Goal: Transaction & Acquisition: Purchase product/service

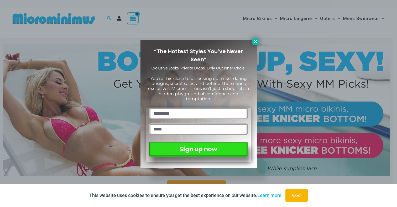
click at [255, 42] on icon at bounding box center [255, 41] width 5 height 5
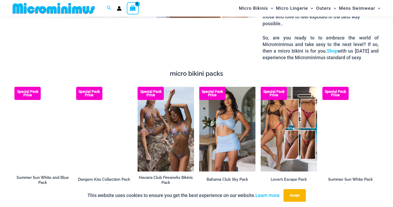
scroll to position [732, 0]
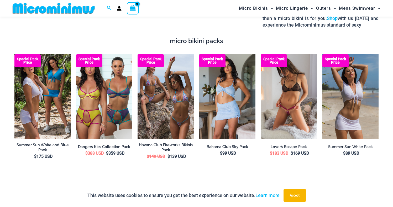
click at [291, 96] on img at bounding box center [289, 96] width 56 height 85
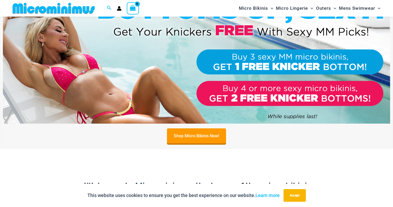
scroll to position [54, 0]
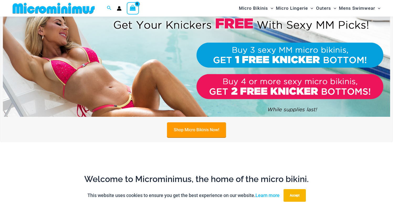
click at [196, 130] on link "Shop Micro Bikinis Now!" at bounding box center [196, 129] width 59 height 15
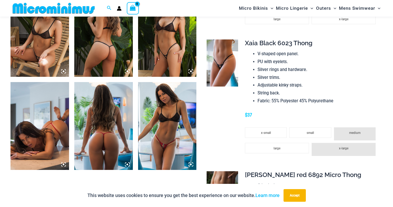
scroll to position [588, 0]
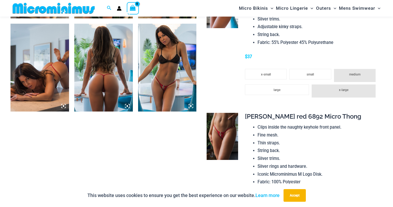
click at [167, 86] on img at bounding box center [167, 68] width 59 height 88
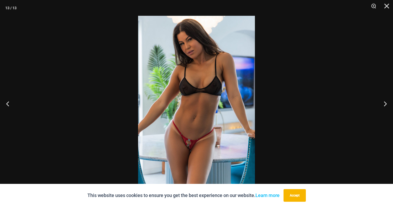
click at [190, 151] on img at bounding box center [196, 103] width 117 height 175
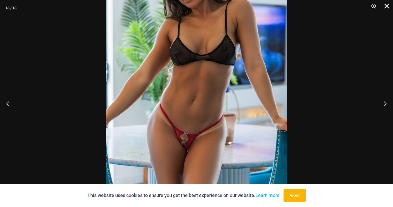
click at [388, 4] on button "Close" at bounding box center [385, 8] width 13 height 16
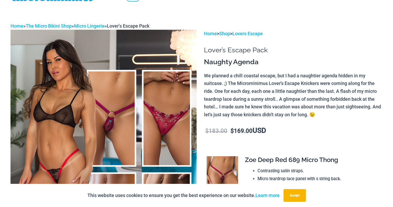
scroll to position [0, 0]
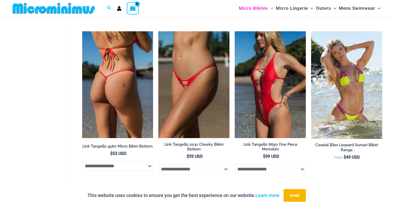
scroll to position [1279, 0]
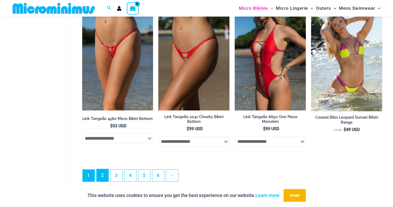
click at [104, 178] on link "2" at bounding box center [103, 175] width 12 height 12
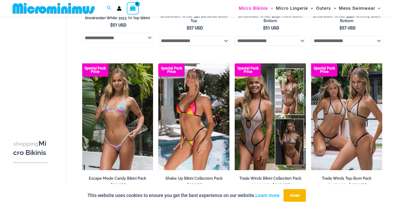
scroll to position [1211, 0]
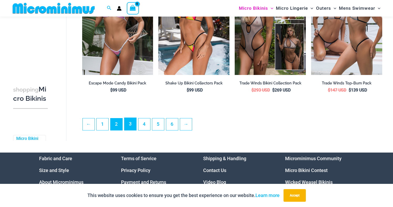
click at [131, 130] on link "3" at bounding box center [131, 124] width 12 height 12
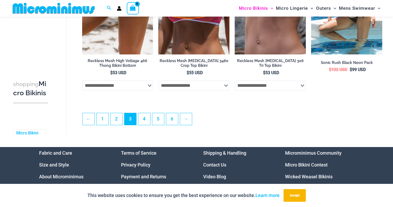
scroll to position [1290, 0]
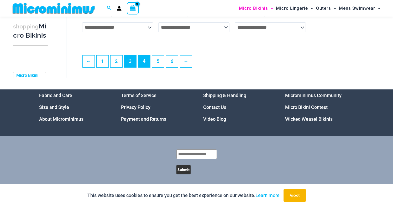
click at [145, 65] on link "4" at bounding box center [144, 61] width 12 height 12
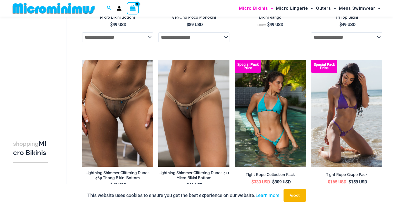
scroll to position [1214, 0]
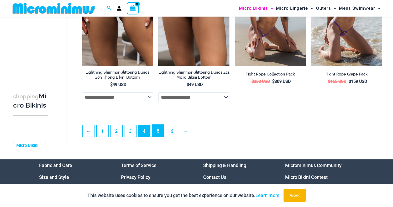
click at [161, 137] on link "5" at bounding box center [158, 131] width 12 height 12
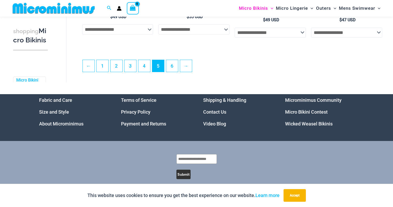
scroll to position [1282, 0]
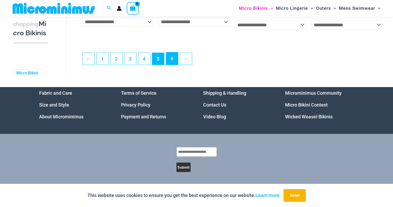
click at [175, 64] on link "6" at bounding box center [172, 58] width 12 height 12
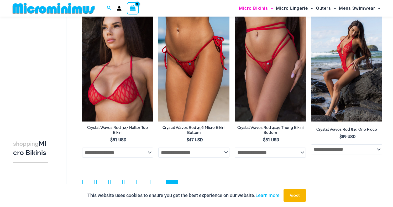
scroll to position [908, 0]
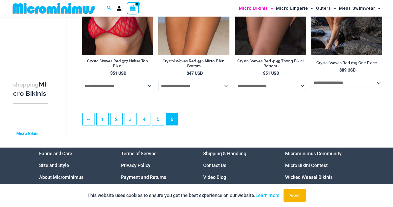
click at [225, 122] on ul "← 1 2 3 4 5 6" at bounding box center [232, 120] width 300 height 15
